Goal: Task Accomplishment & Management: Complete application form

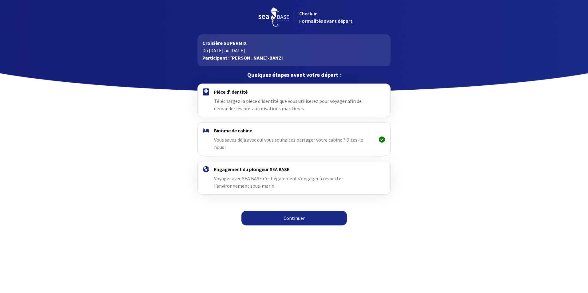
click at [436, 226] on html "Check-in Formalités avant départ Croisière SUPERMIX Du 25/10/2025 au 01/11/2025…" at bounding box center [294, 114] width 588 height 229
click at [238, 94] on h4 "Pièce d'identité" at bounding box center [293, 92] width 159 height 6
click at [311, 211] on link "Continuer" at bounding box center [293, 218] width 105 height 15
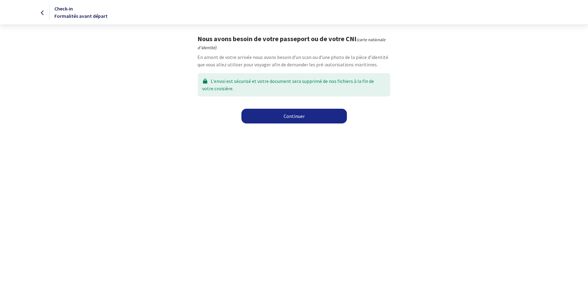
click at [281, 120] on link "Continuer" at bounding box center [293, 116] width 105 height 15
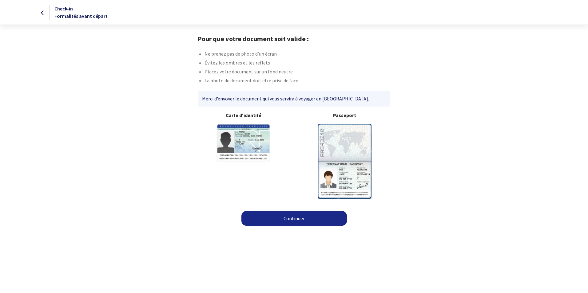
click at [351, 142] on img at bounding box center [344, 161] width 54 height 75
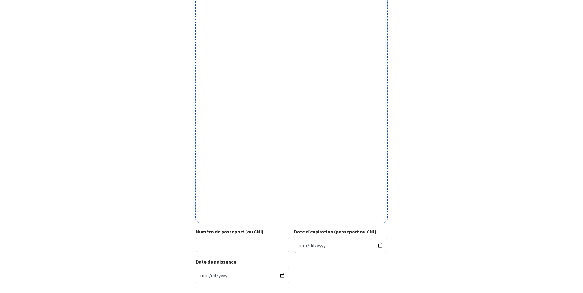
scroll to position [121, 0]
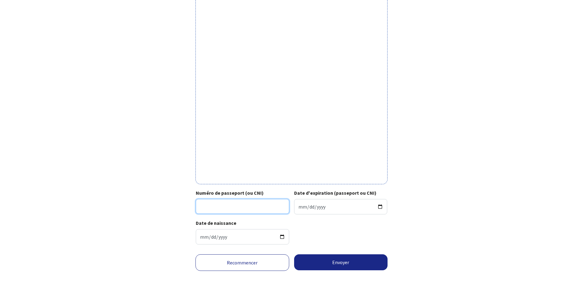
click at [263, 206] on input "Numéro de passeport (ou CNI)" at bounding box center [242, 206] width 93 height 15
type input "19EA31439"
click at [313, 206] on input "Date d'expiration (passeport ou CNI)" at bounding box center [340, 206] width 93 height 15
click at [292, 199] on div "Date d'expiration (passeport ou CNI)" at bounding box center [340, 201] width 96 height 25
click at [294, 202] on input "Date d'expiration (passeport ou CNI)" at bounding box center [340, 206] width 93 height 15
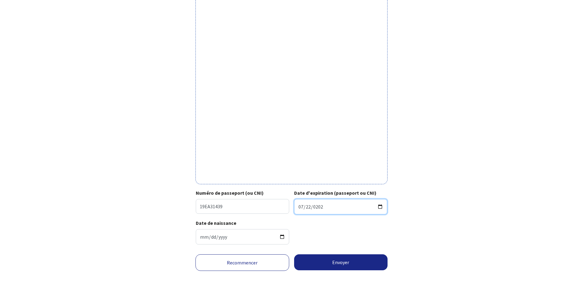
type input "2029-07-22"
click at [249, 233] on input "1993-08-14" at bounding box center [242, 236] width 93 height 15
click at [340, 262] on button "Envoyer" at bounding box center [341, 262] width 94 height 16
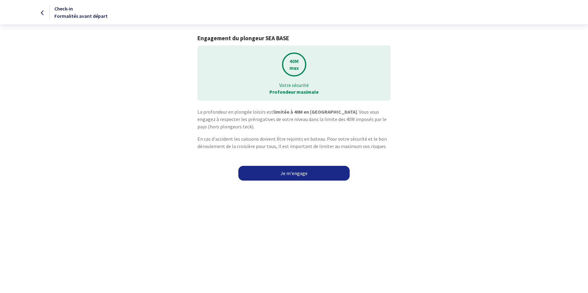
click at [323, 171] on link "Je m'engage" at bounding box center [293, 173] width 111 height 15
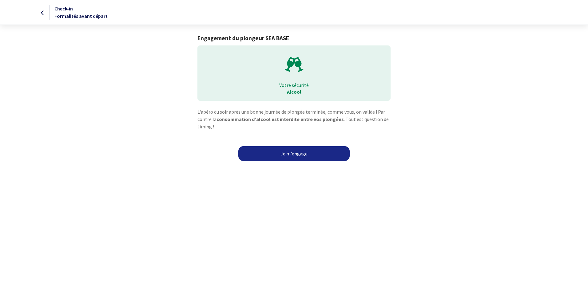
click at [324, 154] on link "Je m'engage" at bounding box center [293, 153] width 111 height 15
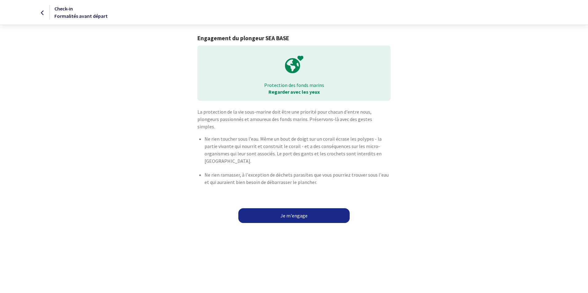
click at [322, 208] on link "Je m'engage" at bounding box center [293, 215] width 111 height 15
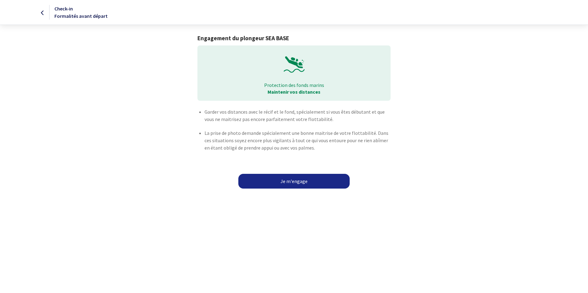
click at [328, 182] on link "Je m'engage" at bounding box center [293, 181] width 111 height 15
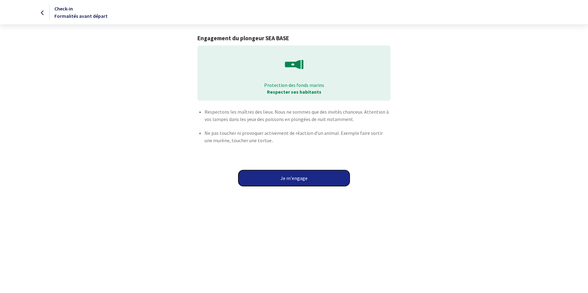
click at [328, 182] on button "Je m'engage" at bounding box center [293, 178] width 111 height 16
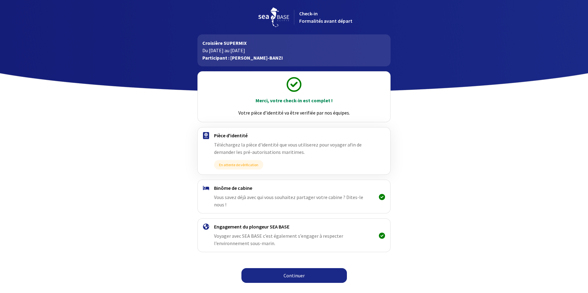
click at [325, 268] on link "Continuer" at bounding box center [293, 275] width 105 height 15
click at [308, 270] on link "Continuer" at bounding box center [293, 275] width 105 height 15
